Goal: Task Accomplishment & Management: Manage account settings

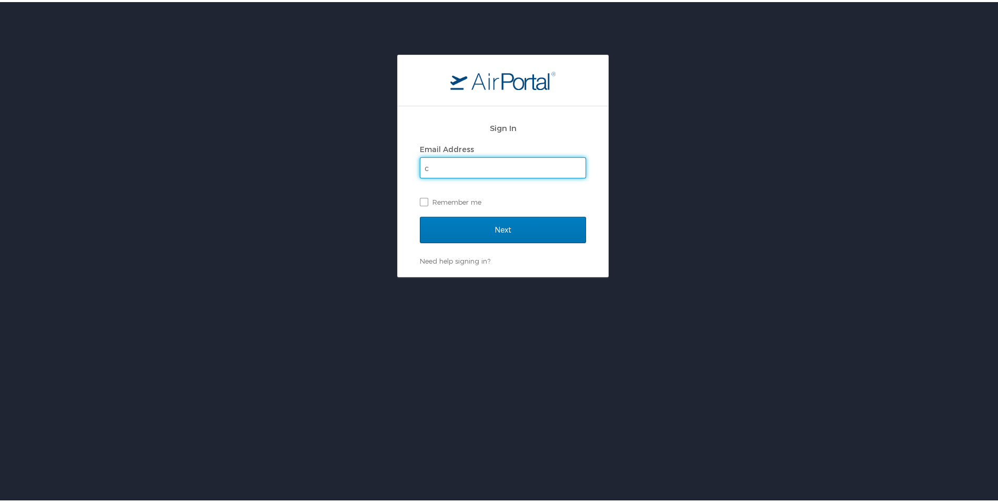
type input "[EMAIL_ADDRESS][DOMAIN_NAME]"
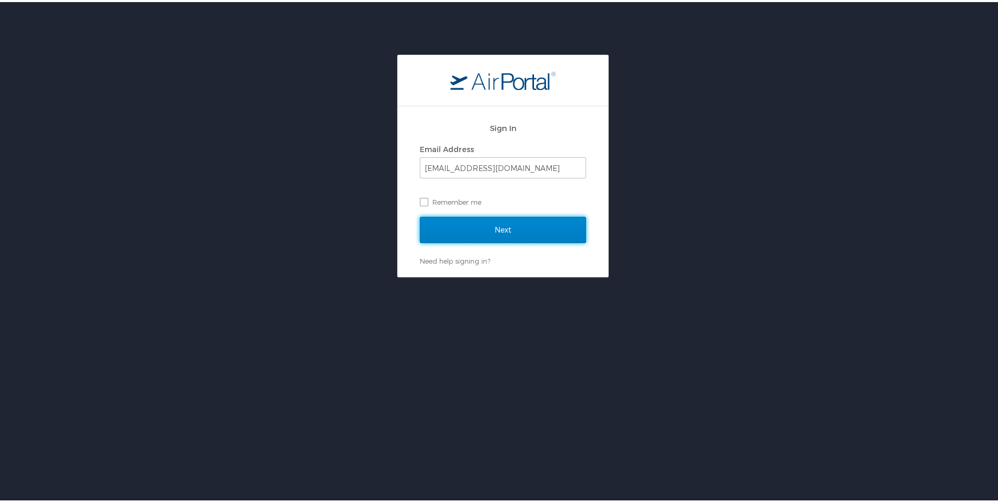
click at [478, 225] on input "Next" at bounding box center [503, 228] width 166 height 26
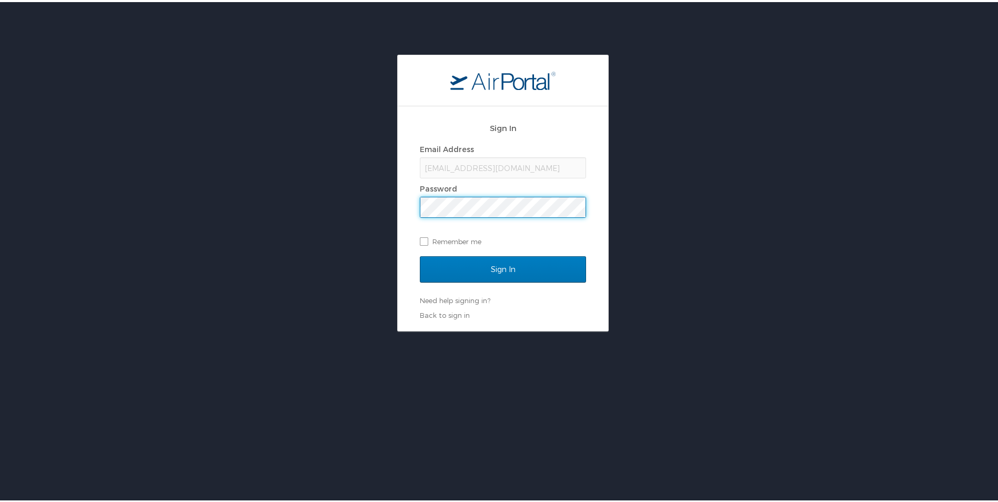
click at [420, 254] on input "Sign In" at bounding box center [503, 267] width 166 height 26
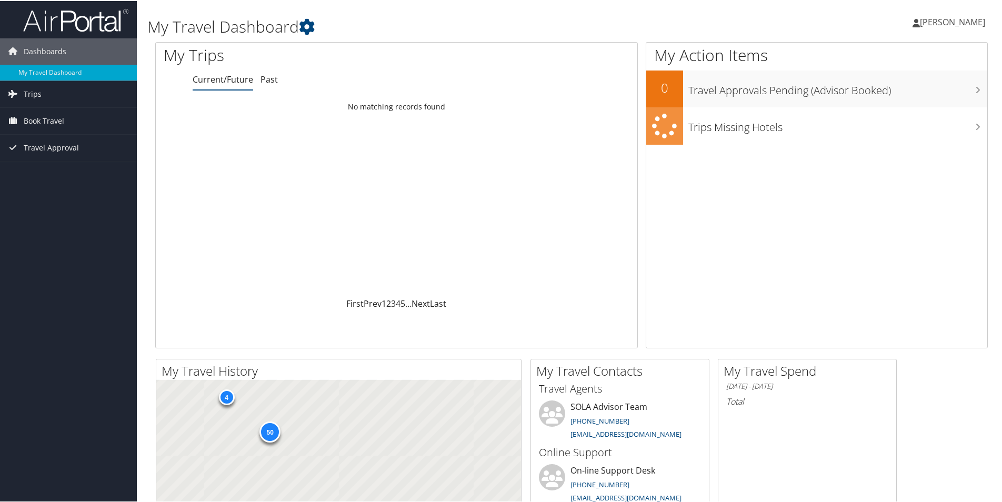
drag, startPoint x: 0, startPoint y: 0, endPoint x: 958, endPoint y: 17, distance: 957.9
click at [958, 17] on span "[PERSON_NAME]" at bounding box center [952, 21] width 65 height 12
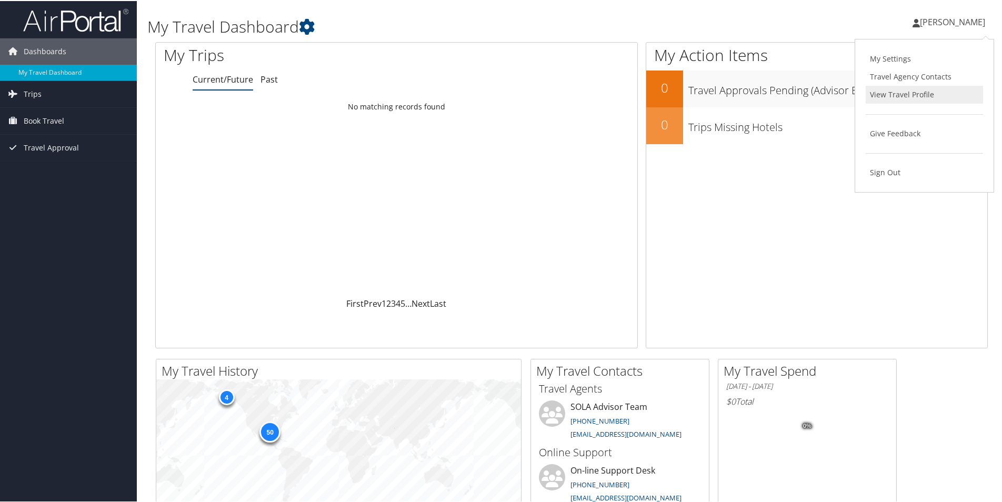
click at [910, 98] on link "View Travel Profile" at bounding box center [924, 94] width 117 height 18
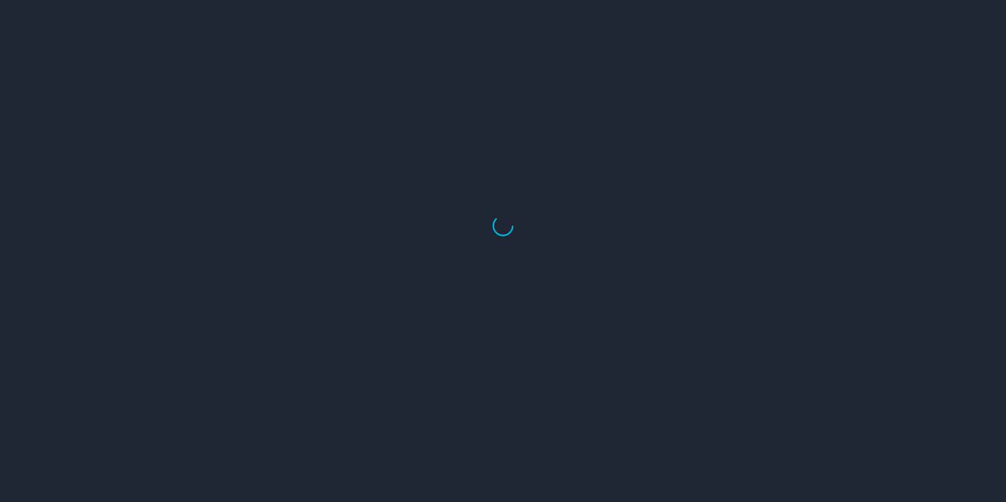
select select "US"
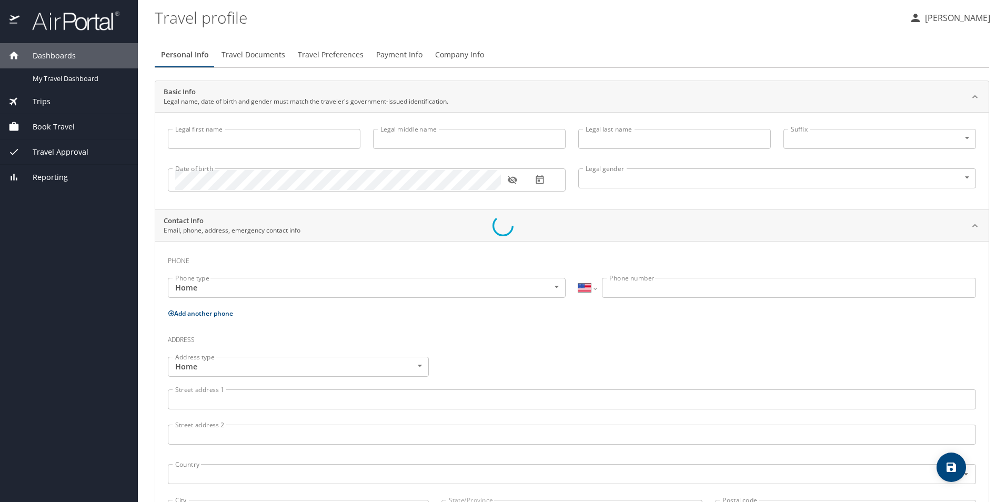
type input "Collise"
type input "Dupont"
type input "Male"
type input "Heather"
type input "Guidry"
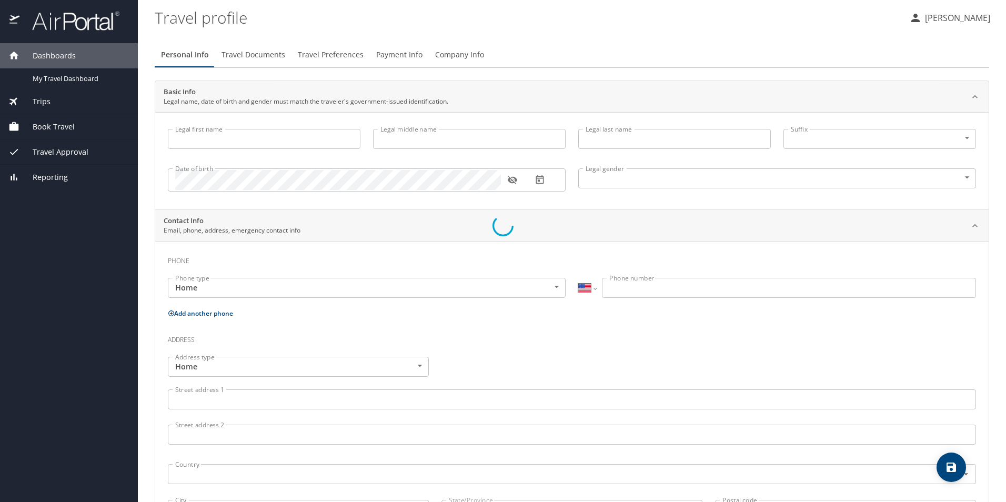
select select "IR"
type input "58592202"
select select "US"
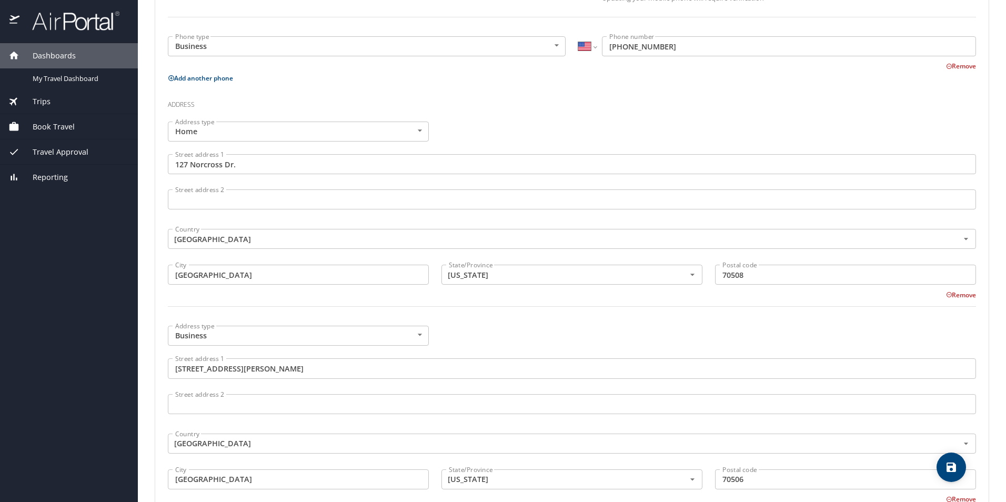
scroll to position [368, 0]
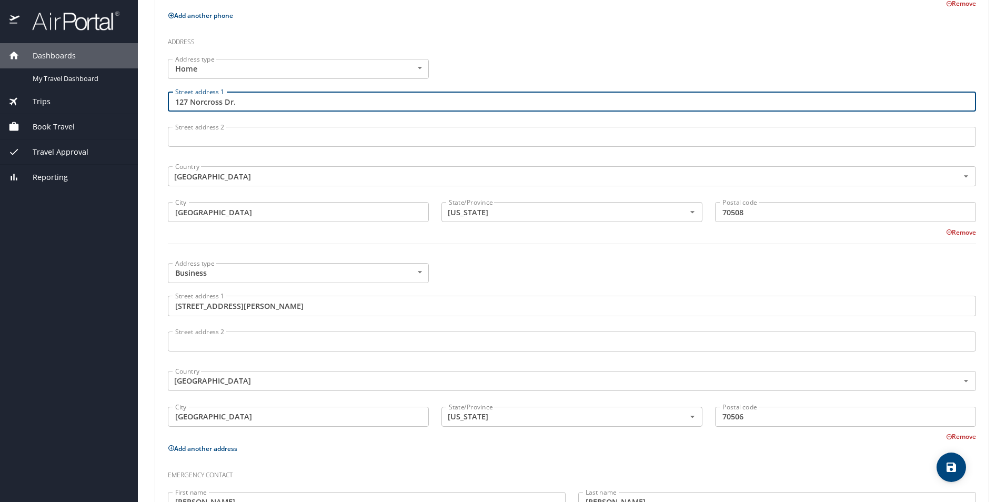
drag, startPoint x: 242, startPoint y: 102, endPoint x: -46, endPoint y: 108, distance: 288.4
click at [0, 108] on html "Dashboards My Travel Dashboard Trips Current / Future Trips Past Trips Trips Mi…" at bounding box center [503, 251] width 1006 height 502
type input "5650 Arialo Drive"
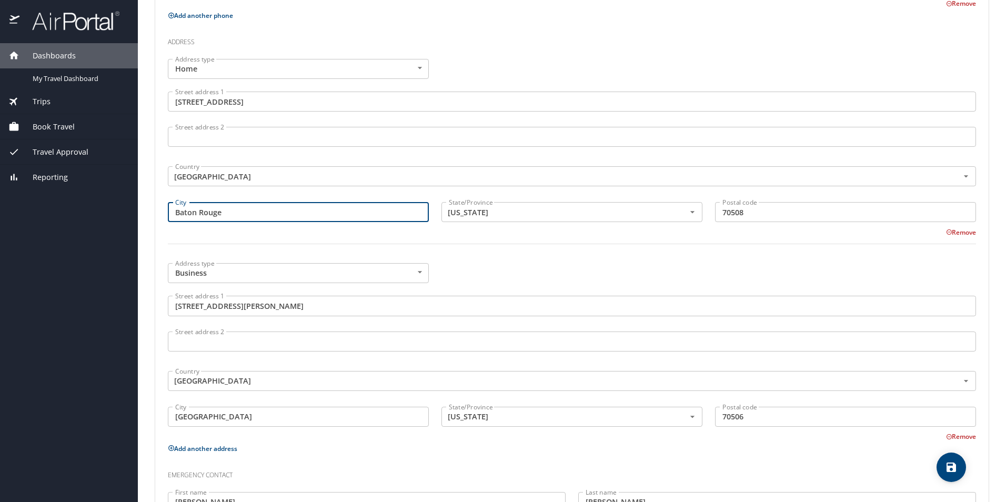
type input "Baton Rouge"
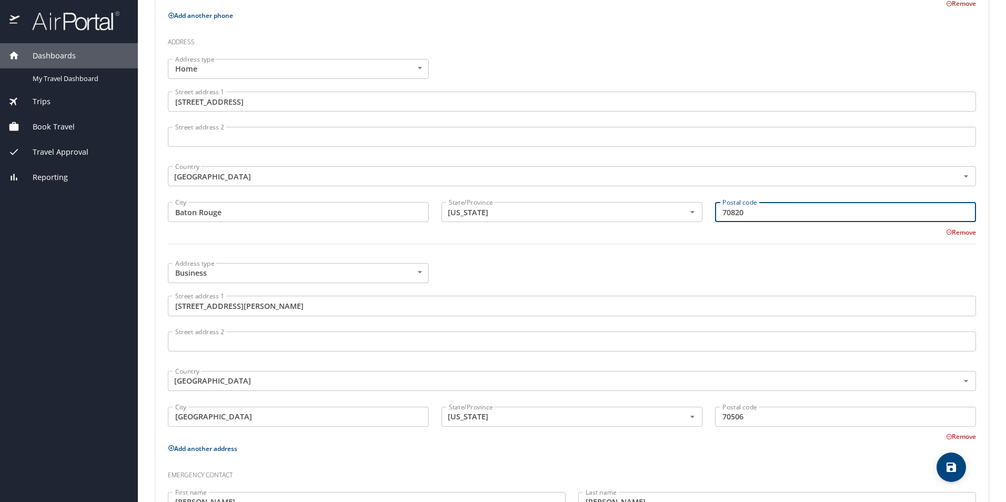
type input "70820"
click at [452, 275] on div "Address type Business Business Address type Street address 1 1101 Bertrand Driv…" at bounding box center [572, 349] width 821 height 185
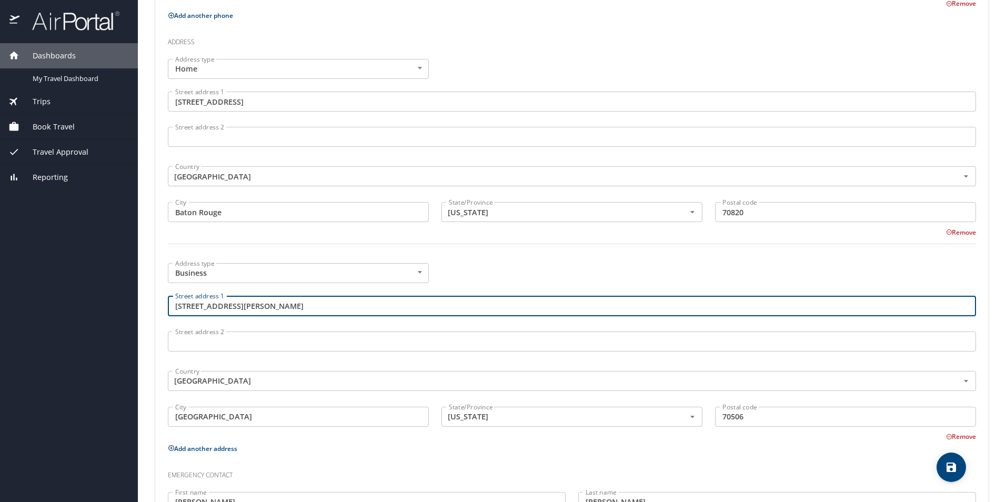
drag, startPoint x: 324, startPoint y: 300, endPoint x: 120, endPoint y: 299, distance: 203.7
click at [120, 299] on div "Dashboards My Travel Dashboard Trips Current / Future Trips Past Trips Trips Mi…" at bounding box center [503, 251] width 1006 height 502
click at [323, 296] on input "1101 Bertrand Drive" at bounding box center [572, 306] width 808 height 20
drag, startPoint x: 302, startPoint y: 303, endPoint x: 92, endPoint y: 280, distance: 211.2
click at [92, 280] on div "Dashboards My Travel Dashboard Trips Current / Future Trips Past Trips Trips Mi…" at bounding box center [503, 251] width 1006 height 502
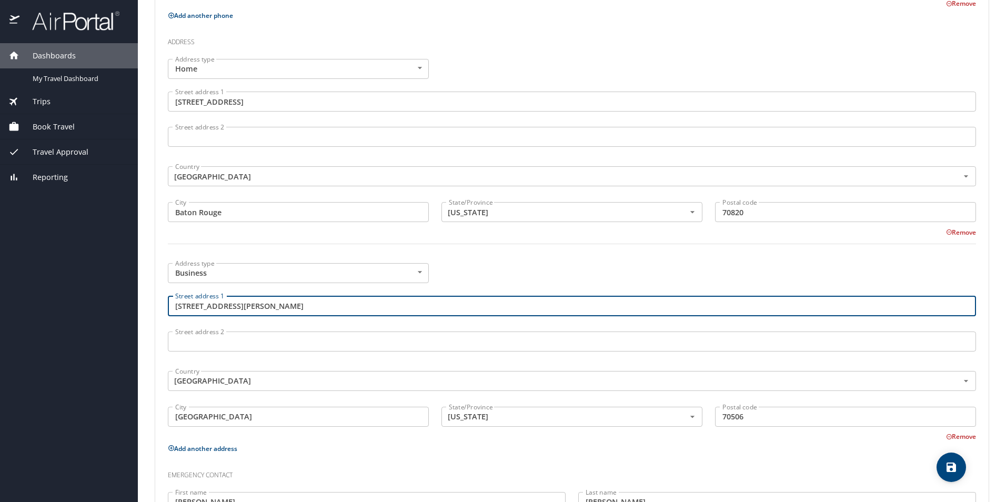
type input "516 Murray St."
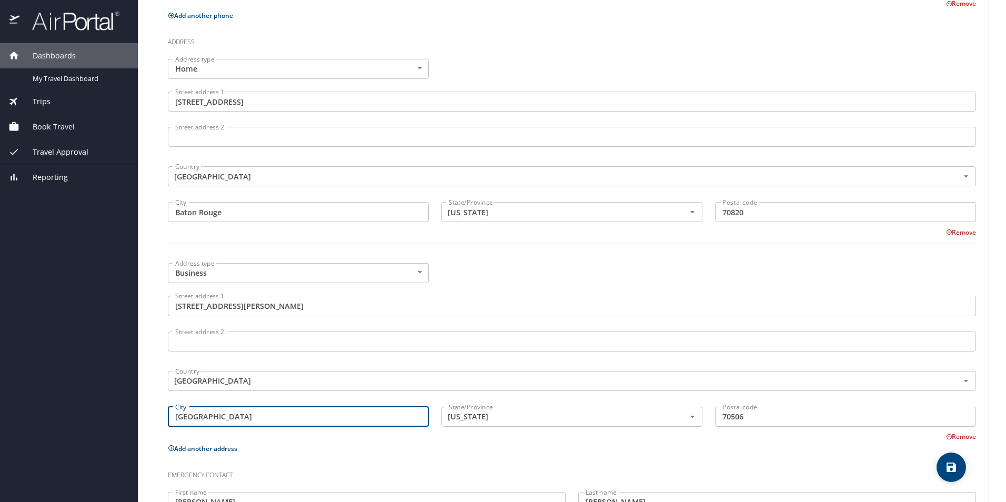
type input "Alexandria"
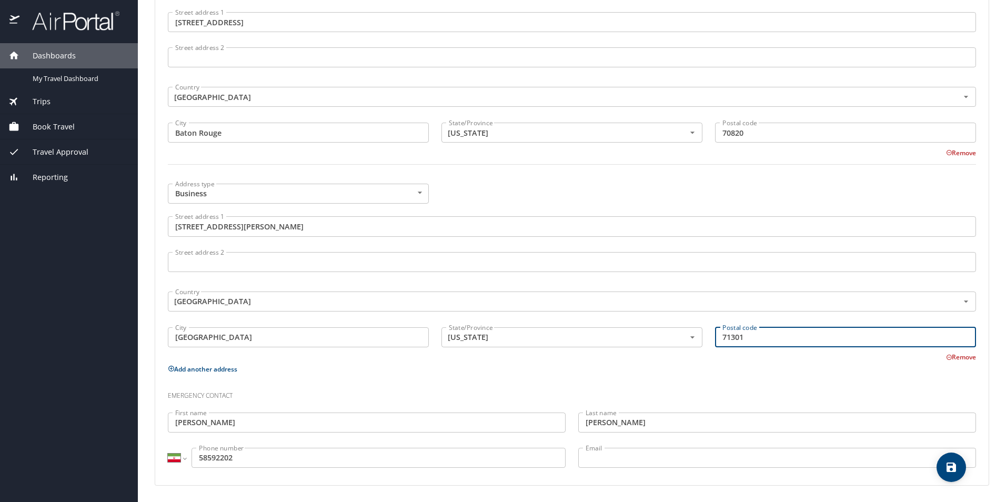
scroll to position [448, 0]
type input "71301"
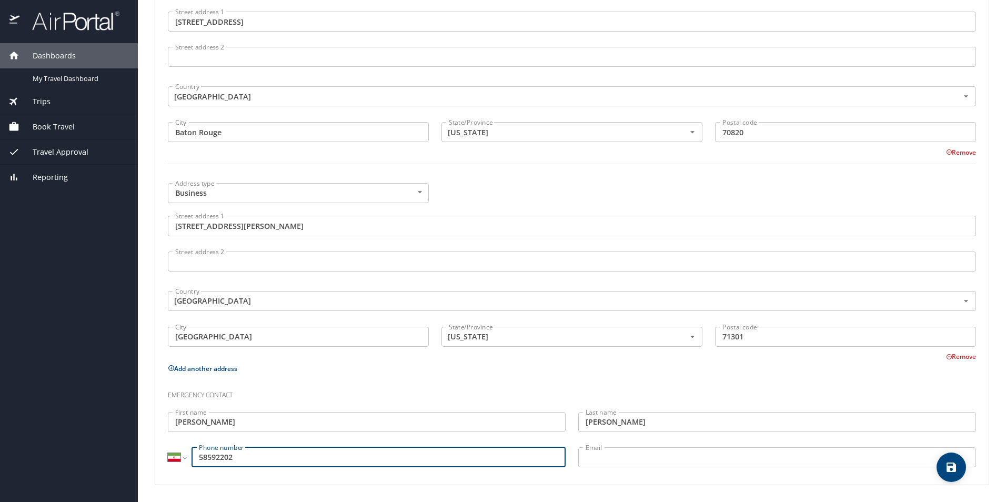
drag, startPoint x: 259, startPoint y: 457, endPoint x: 181, endPoint y: 456, distance: 78.4
click at [181, 456] on div "International Afghanistan Åland Islands Albania Algeria American Samoa Andorra …" at bounding box center [367, 457] width 398 height 20
click at [364, 393] on h3 "Emergency contact" at bounding box center [572, 393] width 808 height 18
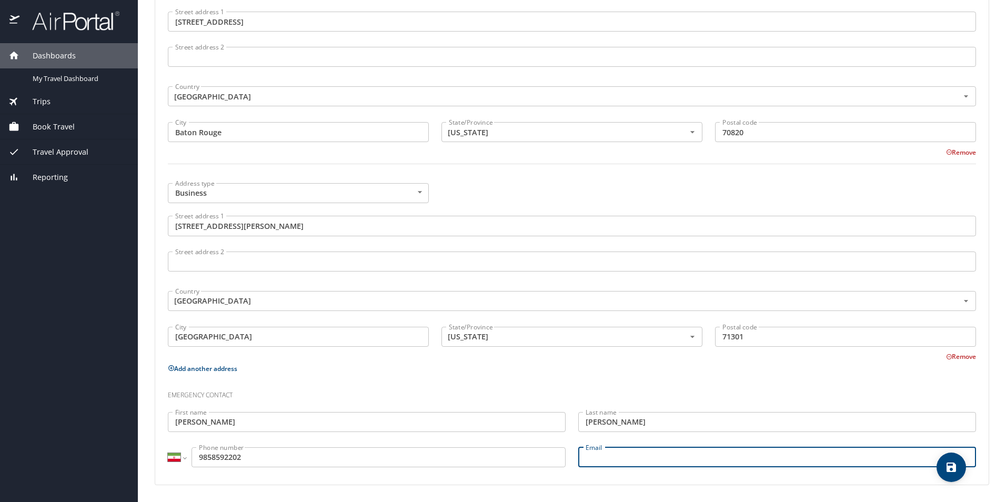
click at [598, 465] on input "Email" at bounding box center [777, 457] width 398 height 20
click at [211, 457] on input "9858592202" at bounding box center [379, 457] width 374 height 20
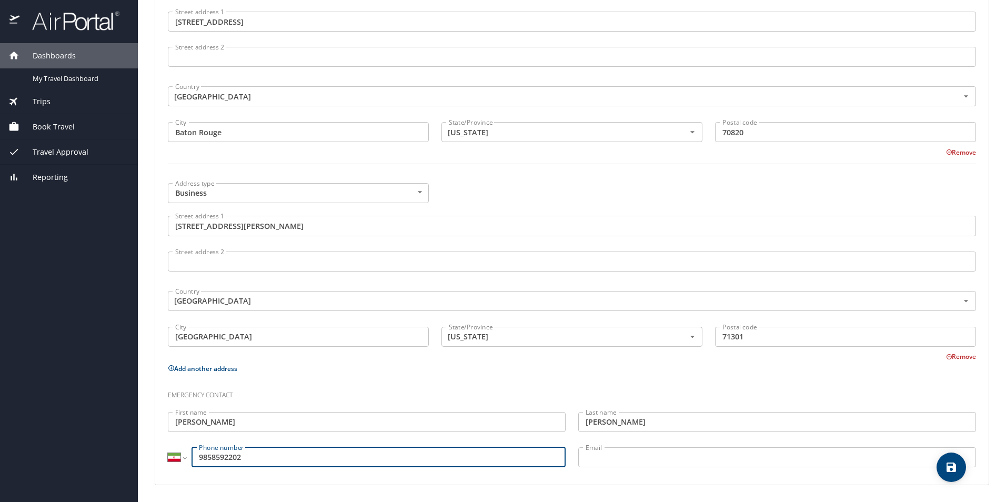
type input "9858592202"
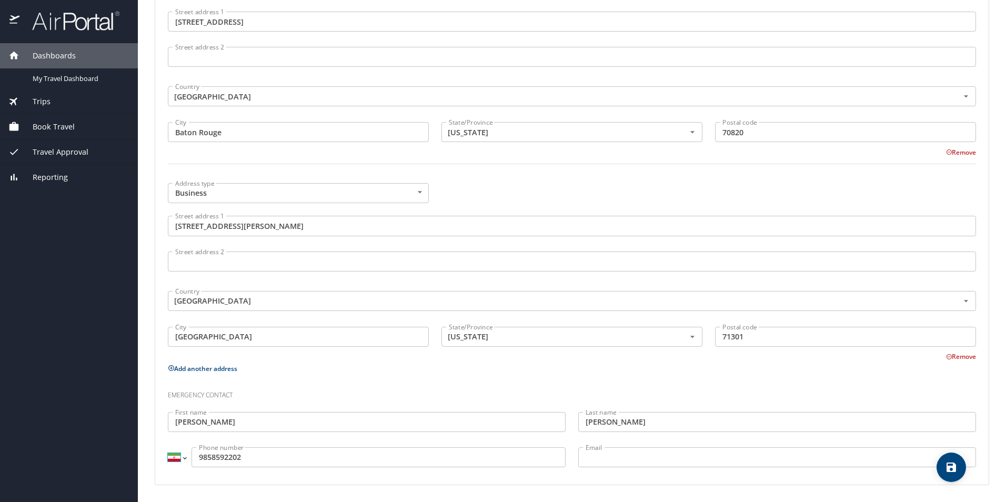
click at [181, 457] on select "International Afghanistan Åland Islands Albania Algeria American Samoa Andorra …" at bounding box center [177, 457] width 18 height 20
select select "US"
click at [168, 447] on select "International Afghanistan Åland Islands Albania Algeria American Samoa Andorra …" at bounding box center [177, 457] width 18 height 20
type input "(985) 859-2202"
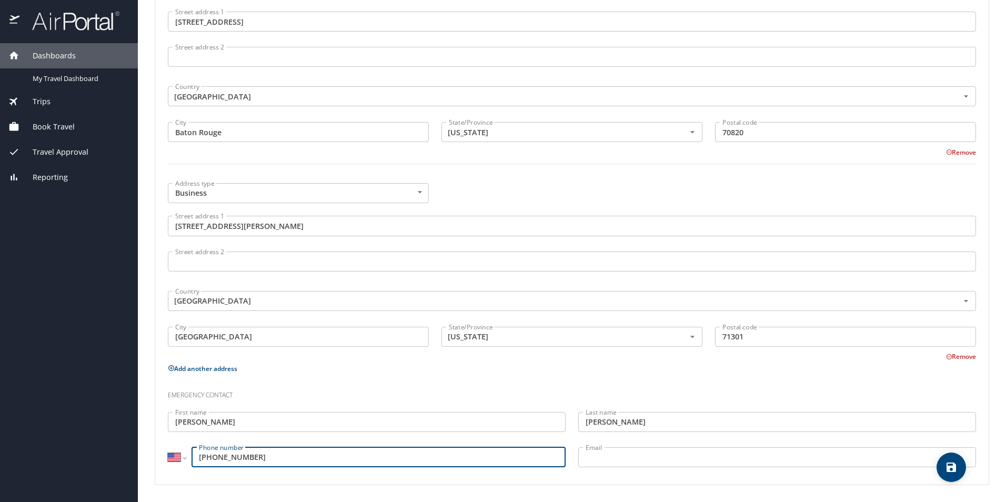
click at [326, 403] on div "Emergency contact" at bounding box center [572, 391] width 821 height 28
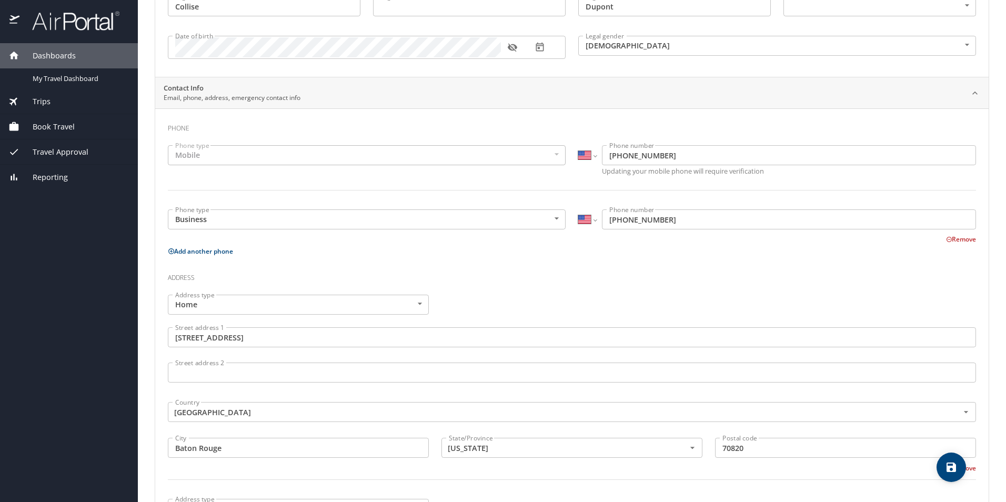
scroll to position [80, 0]
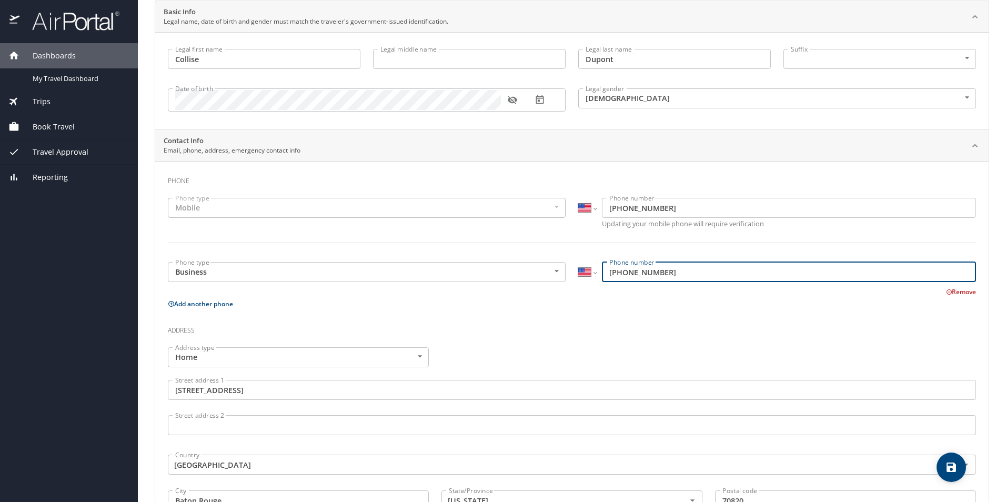
drag, startPoint x: 674, startPoint y: 274, endPoint x: 624, endPoint y: 274, distance: 50.0
click at [624, 274] on input "(337) 521-8912" at bounding box center [789, 272] width 374 height 20
type input "(337) 487-1005"
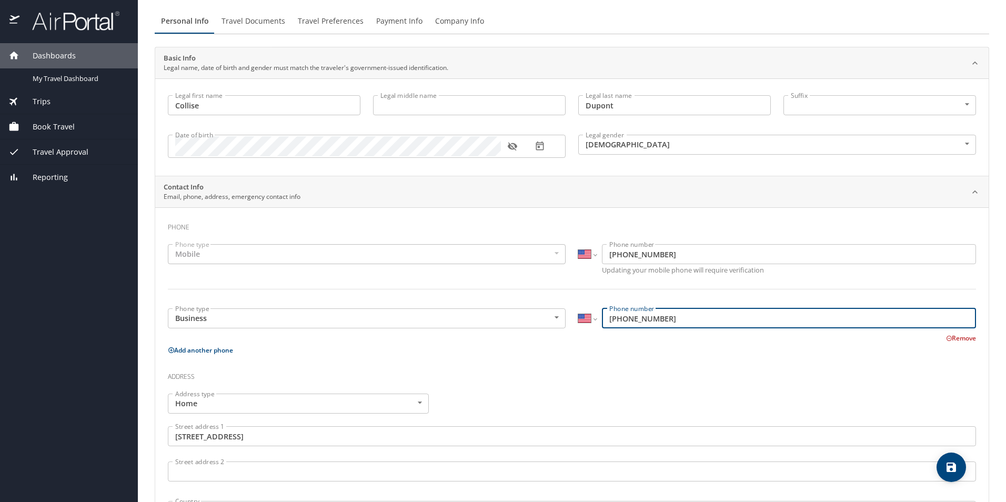
scroll to position [0, 0]
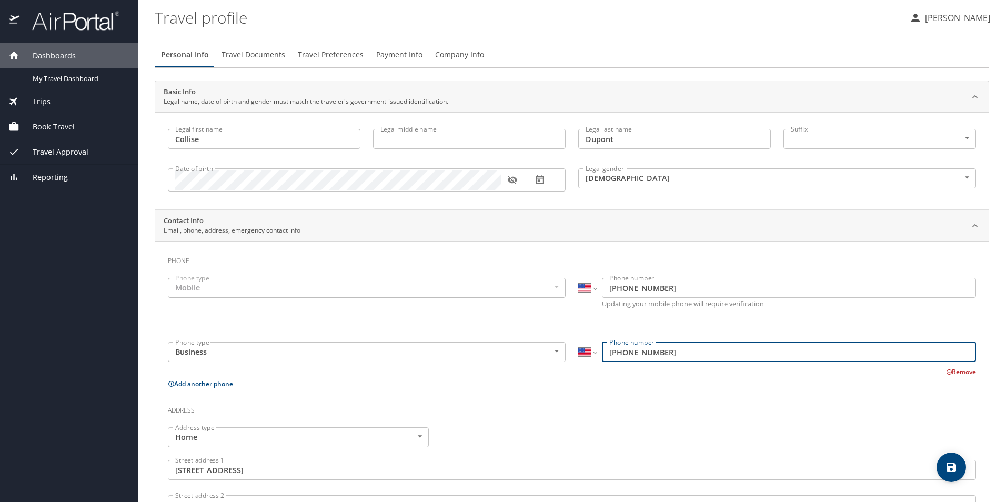
click at [435, 55] on span "Company Info" at bounding box center [459, 54] width 49 height 13
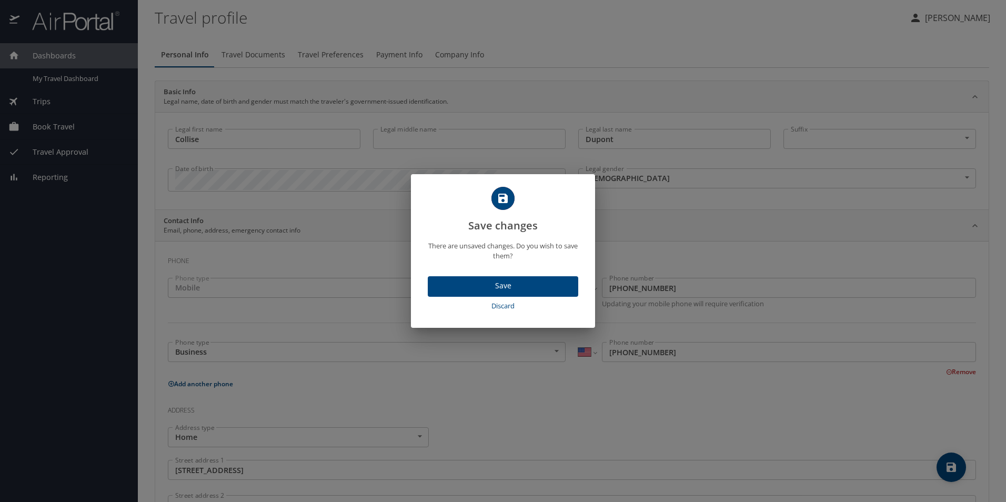
click at [487, 282] on span "Save" at bounding box center [503, 285] width 134 height 13
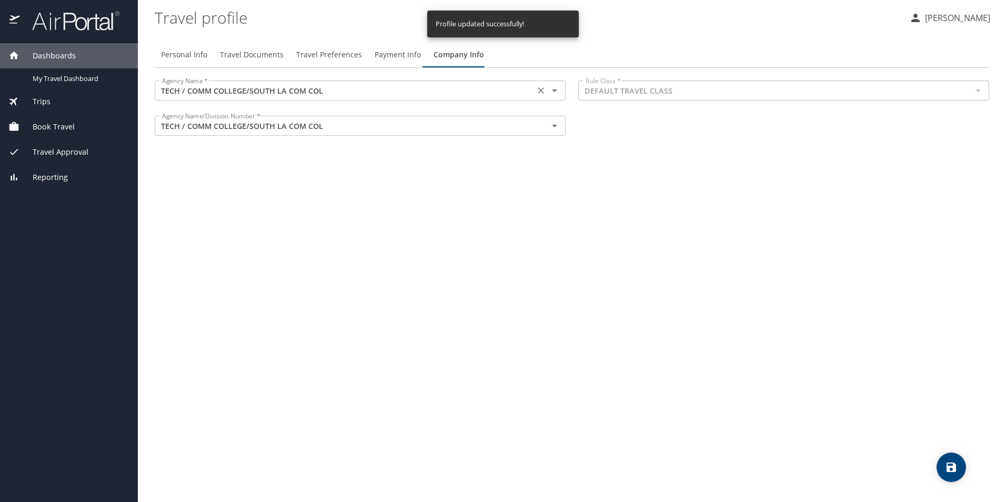
click at [379, 94] on input "TECH / COMM COLLEGE/SOUTH LA COM COL" at bounding box center [345, 91] width 374 height 14
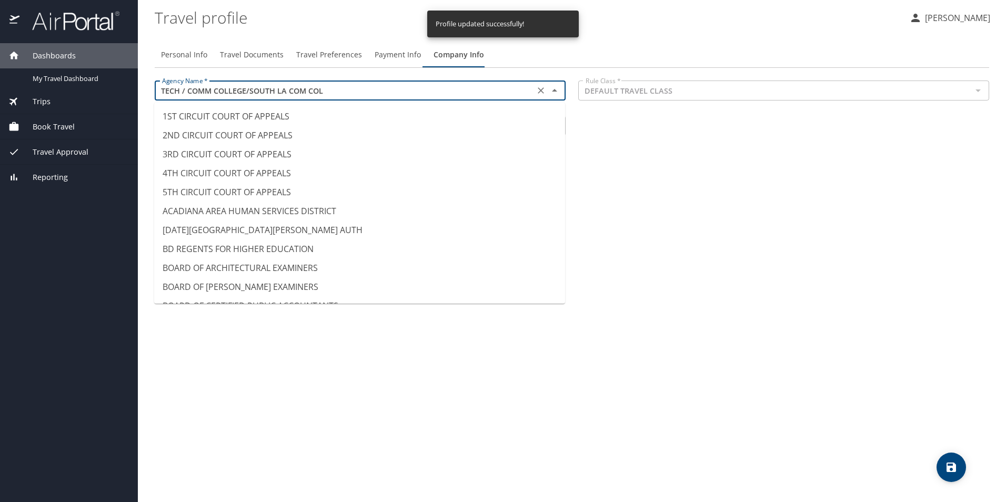
scroll to position [8994, 0]
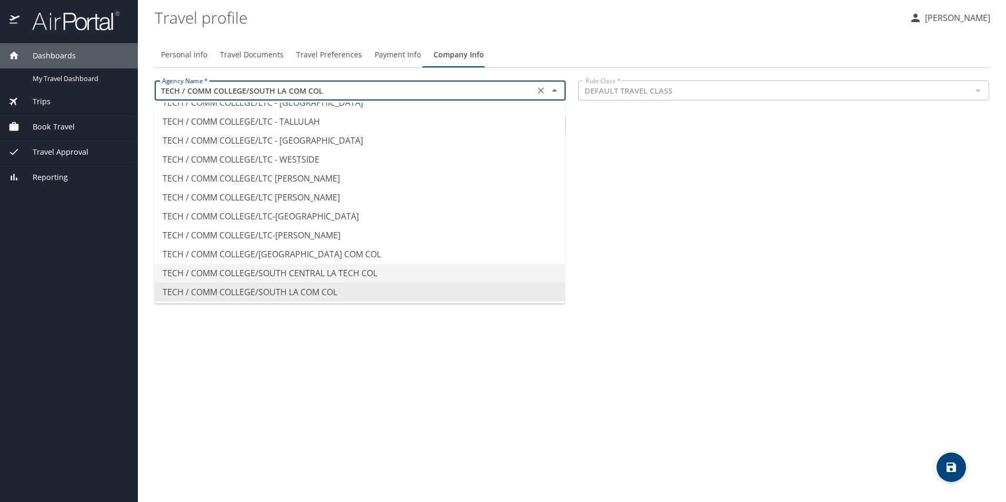
click at [379, 269] on li "TECH / COMM COLLEGE/SOUTH CENTRAL LA TECH COL" at bounding box center [359, 273] width 411 height 19
type input "TECH / COMM COLLEGE/SOUTH CENTRAL LA TECH COL"
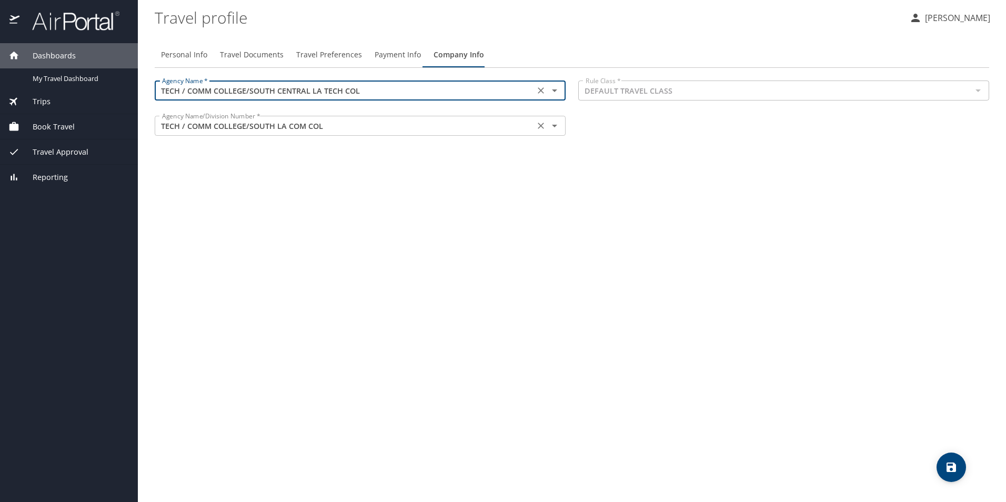
click at [399, 131] on input "TECH / COMM COLLEGE/SOUTH LA COM COL" at bounding box center [345, 126] width 374 height 14
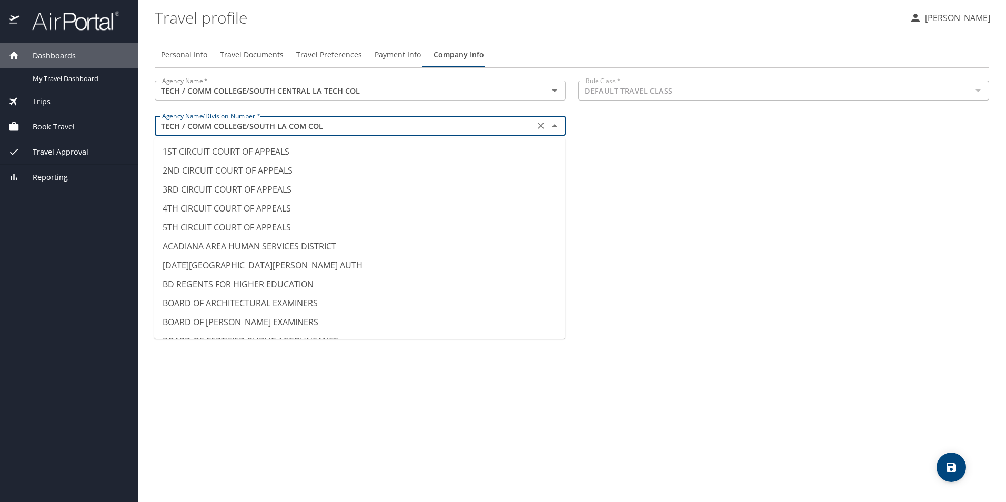
scroll to position [8975, 0]
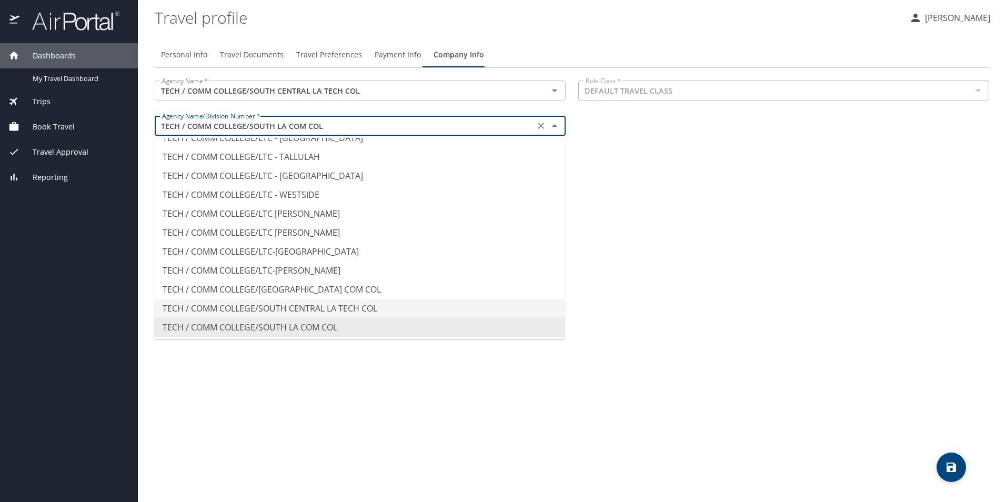
click at [367, 307] on li "TECH / COMM COLLEGE/SOUTH CENTRAL LA TECH COL" at bounding box center [359, 308] width 411 height 19
type input "TECH / COMM COLLEGE/SOUTH CENTRAL LA TECH COL"
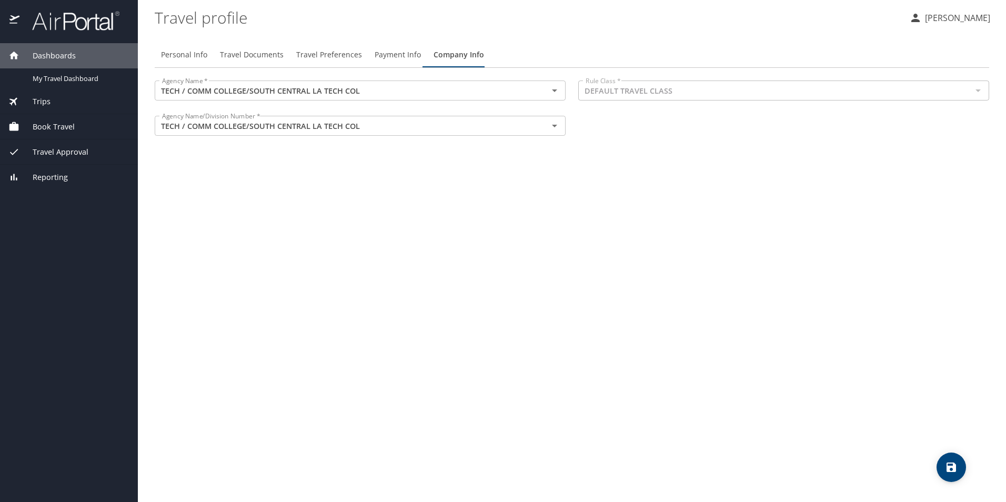
click at [715, 280] on div "Personal Info Travel Documents Travel Preferences Payment Info Company Info Age…" at bounding box center [572, 268] width 835 height 468
click at [941, 468] on span "save" at bounding box center [951, 467] width 29 height 13
click at [245, 57] on span "Travel Documents" at bounding box center [252, 54] width 64 height 13
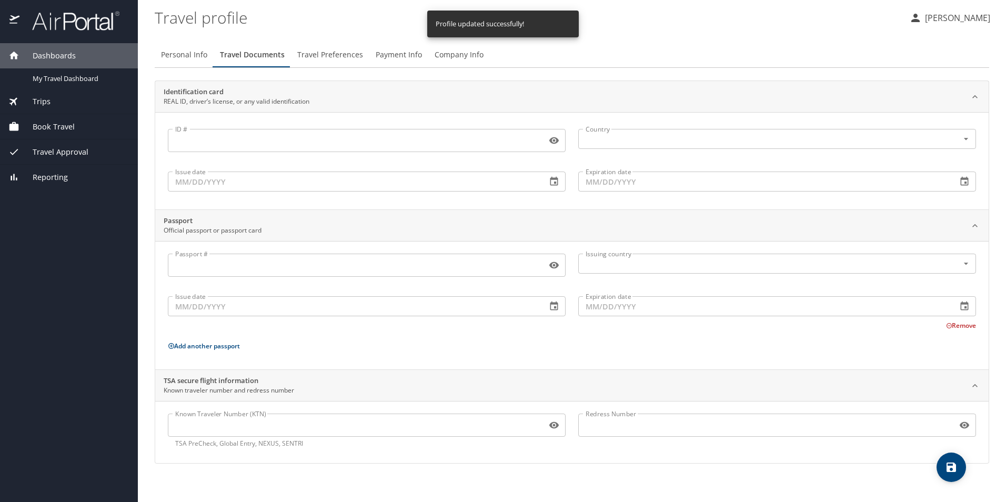
click at [170, 62] on button "Personal Info" at bounding box center [184, 54] width 59 height 25
select select "US"
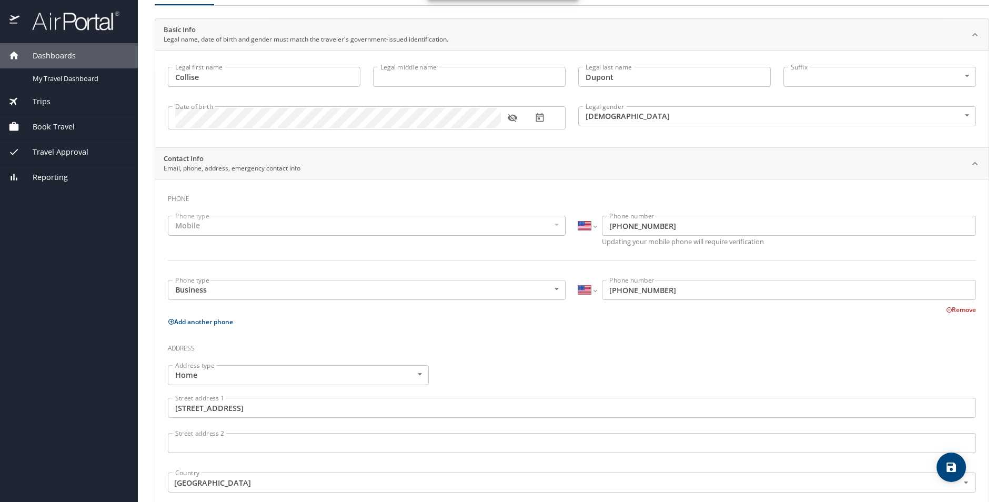
scroll to position [0, 0]
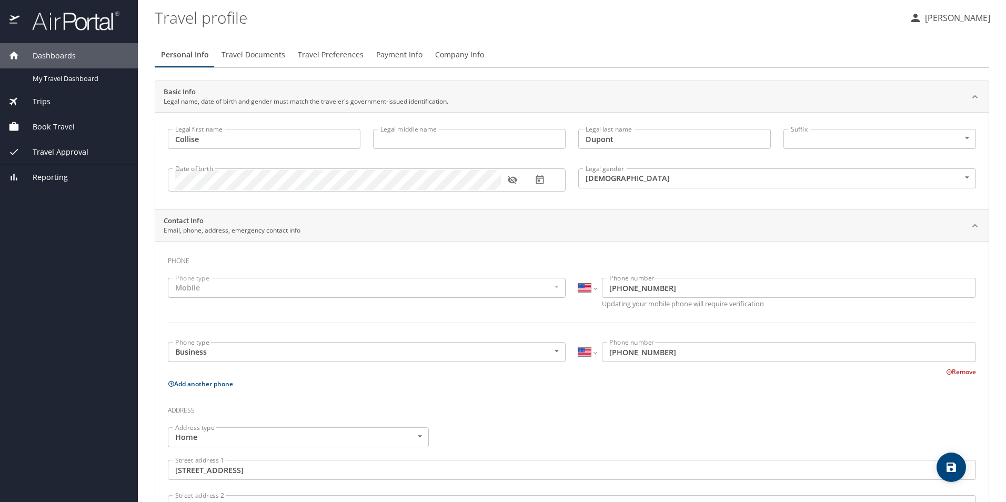
click at [918, 25] on button "[PERSON_NAME]" at bounding box center [949, 17] width 89 height 19
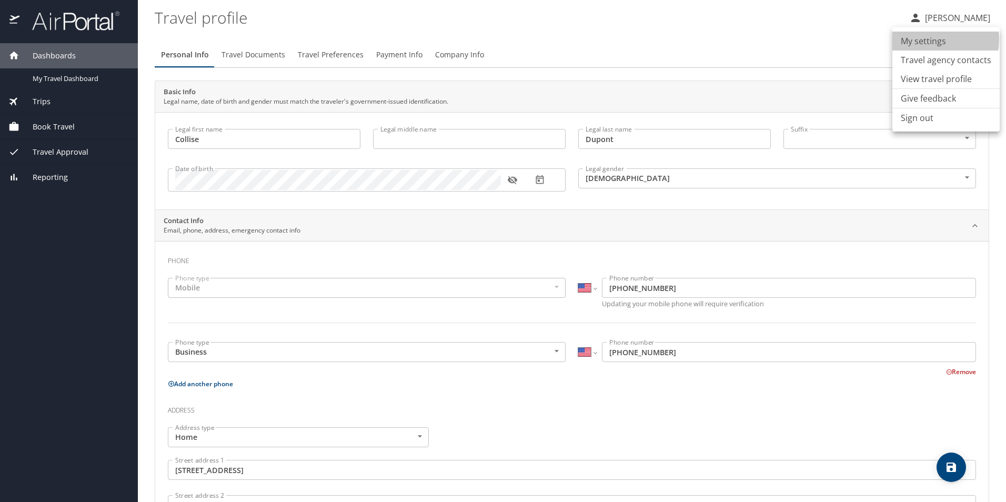
click at [928, 39] on li "My settings" at bounding box center [946, 41] width 107 height 19
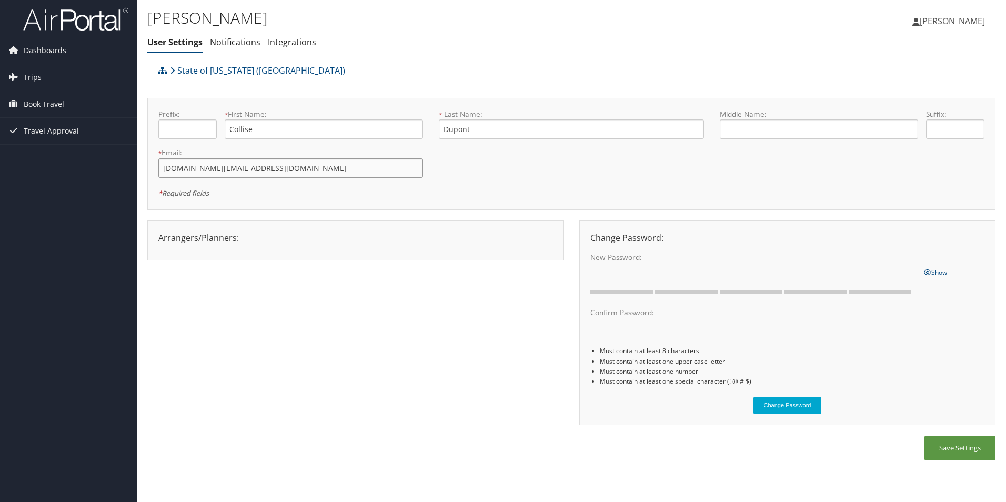
drag, startPoint x: 337, startPoint y: 172, endPoint x: 22, endPoint y: 148, distance: 315.6
click at [22, 148] on div "Dashboards My Travel Dashboard Trips Current/Future Trips Past Trips Trips Miss…" at bounding box center [503, 251] width 1006 height 502
type input "[EMAIL_ADDRESS][DOMAIN_NAME]"
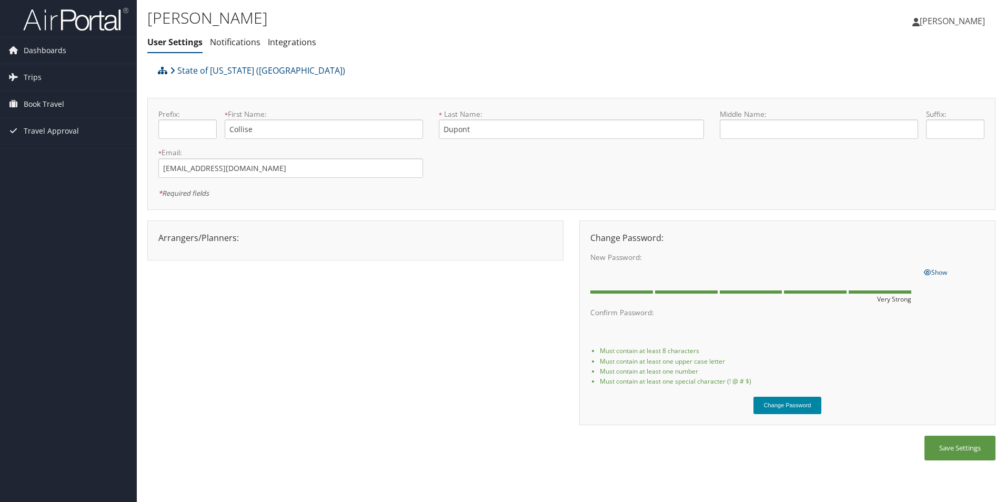
click at [812, 412] on button "Change Password" at bounding box center [788, 405] width 68 height 17
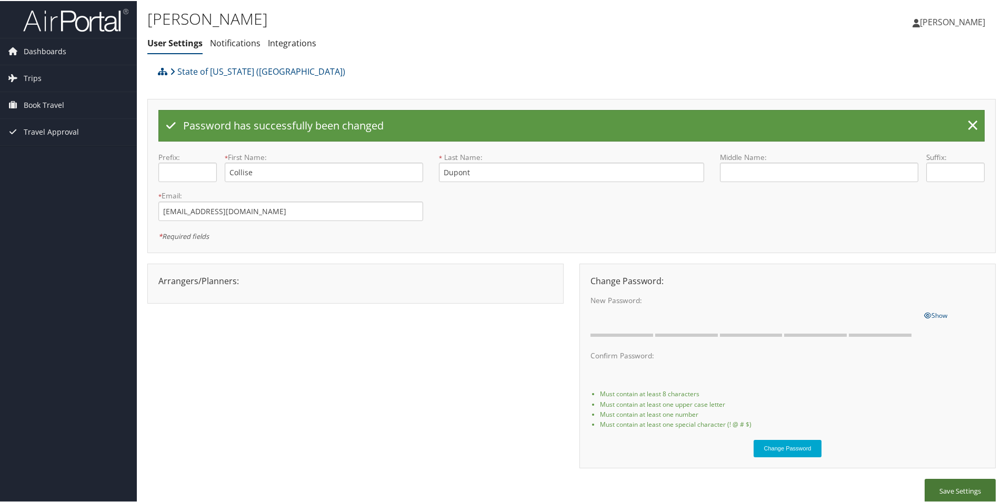
click at [944, 489] on button "Save Settings" at bounding box center [960, 490] width 71 height 25
